Goal: Find specific fact: Find specific page/section

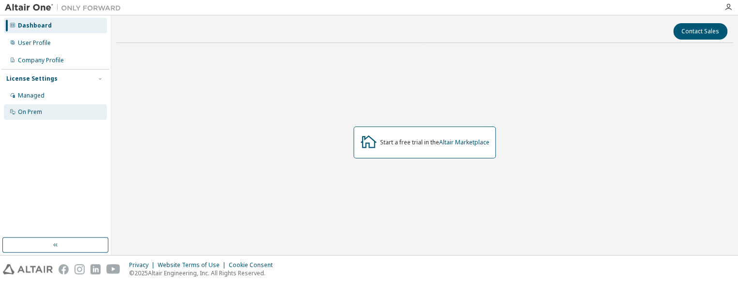
click at [43, 113] on div "On Prem" at bounding box center [55, 111] width 103 height 15
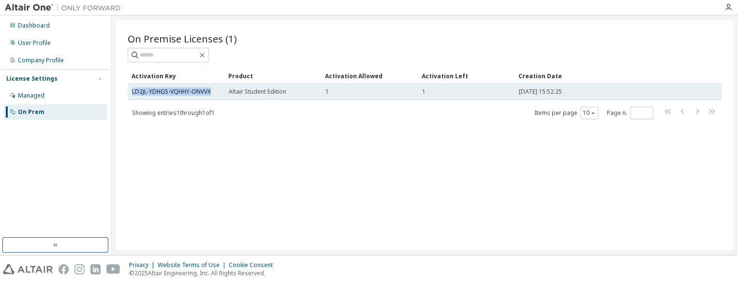
drag, startPoint x: 213, startPoint y: 91, endPoint x: 129, endPoint y: 91, distance: 84.1
click at [129, 91] on td "LD2JL-YDHG5-VQHHY-ONVVX" at bounding box center [176, 92] width 97 height 16
copy link "LD2JL-YDHG5-VQHHY-ONVVX"
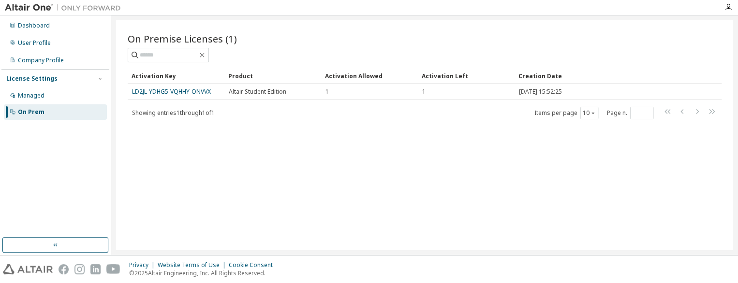
click at [625, 59] on div at bounding box center [425, 55] width 594 height 15
click at [625, 60] on div at bounding box center [425, 55] width 594 height 15
